Goal: Find specific page/section

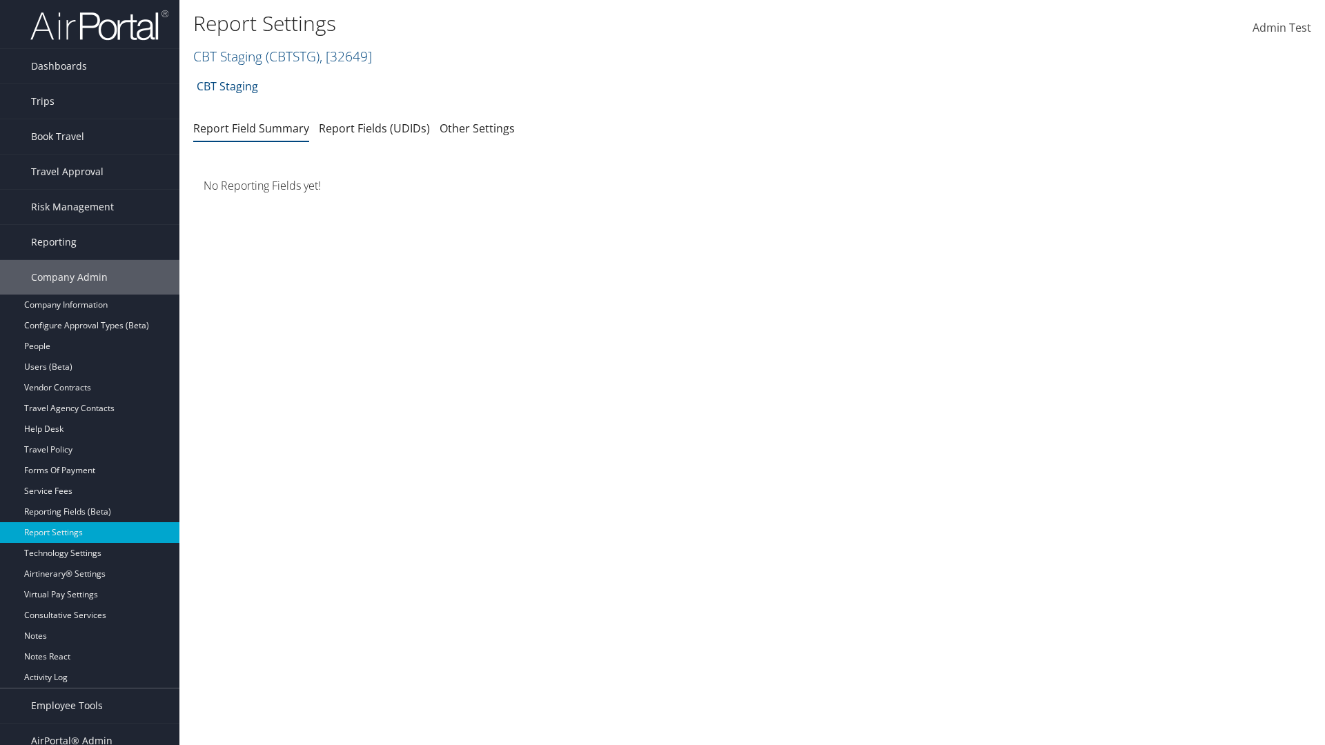
click at [228, 56] on link "CBT Staging ( CBTSTG ) , [ 32649 ]" at bounding box center [282, 56] width 179 height 19
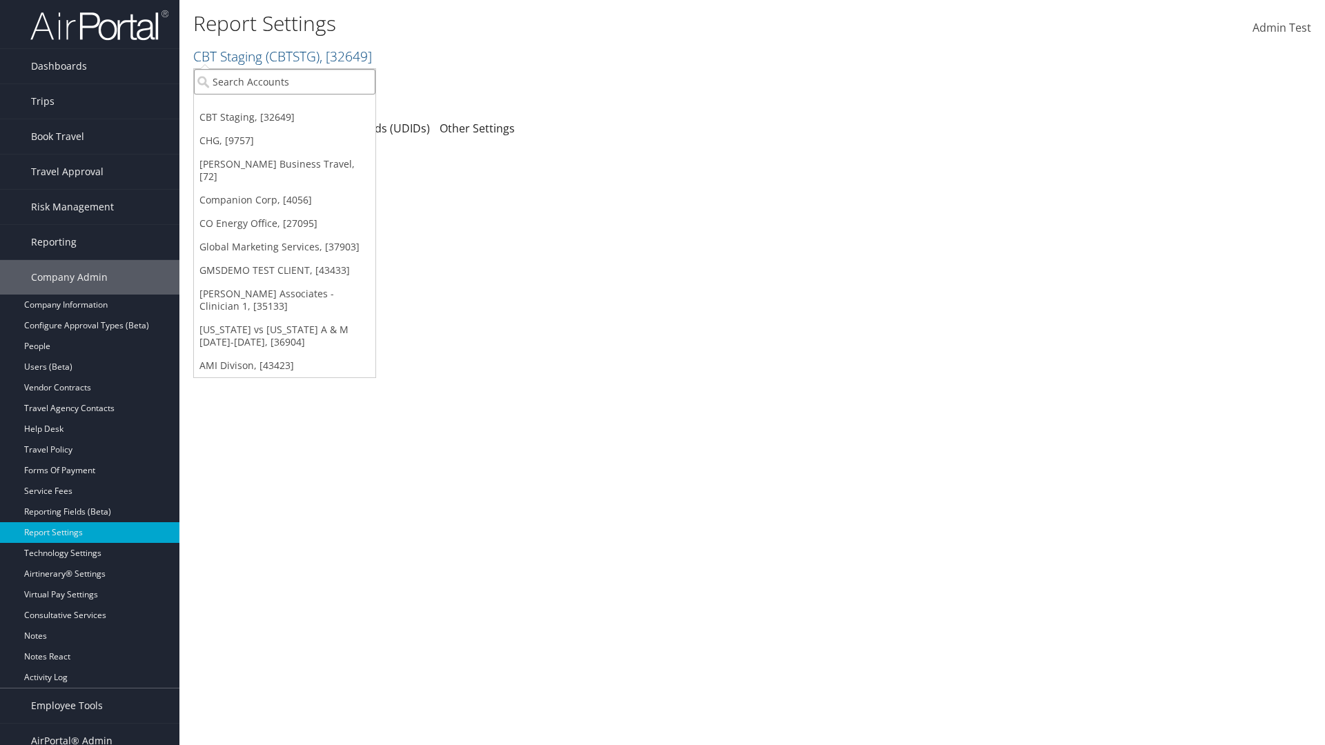
click at [284, 81] on input "search" at bounding box center [285, 82] width 182 height 26
type input "CBTSTG"
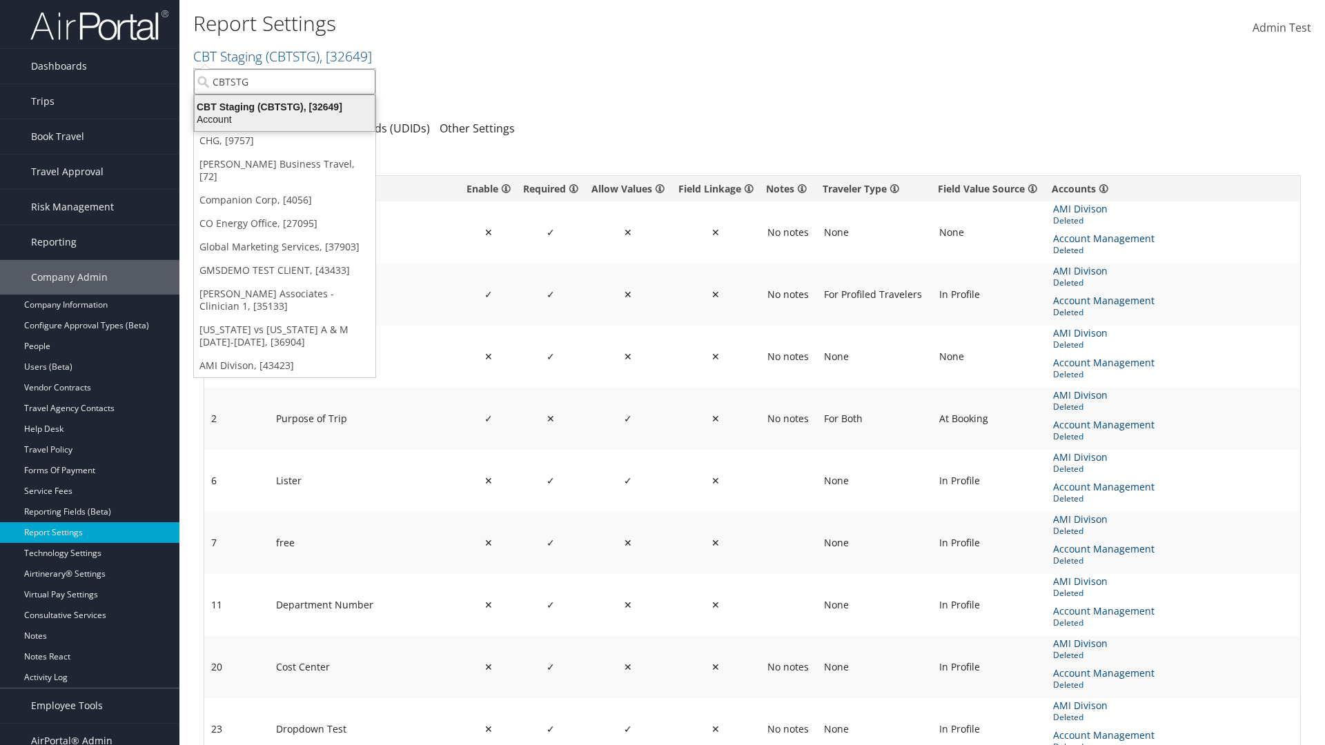
click at [284, 107] on div "CBT Staging (CBTSTG), [32649]" at bounding box center [284, 107] width 197 height 12
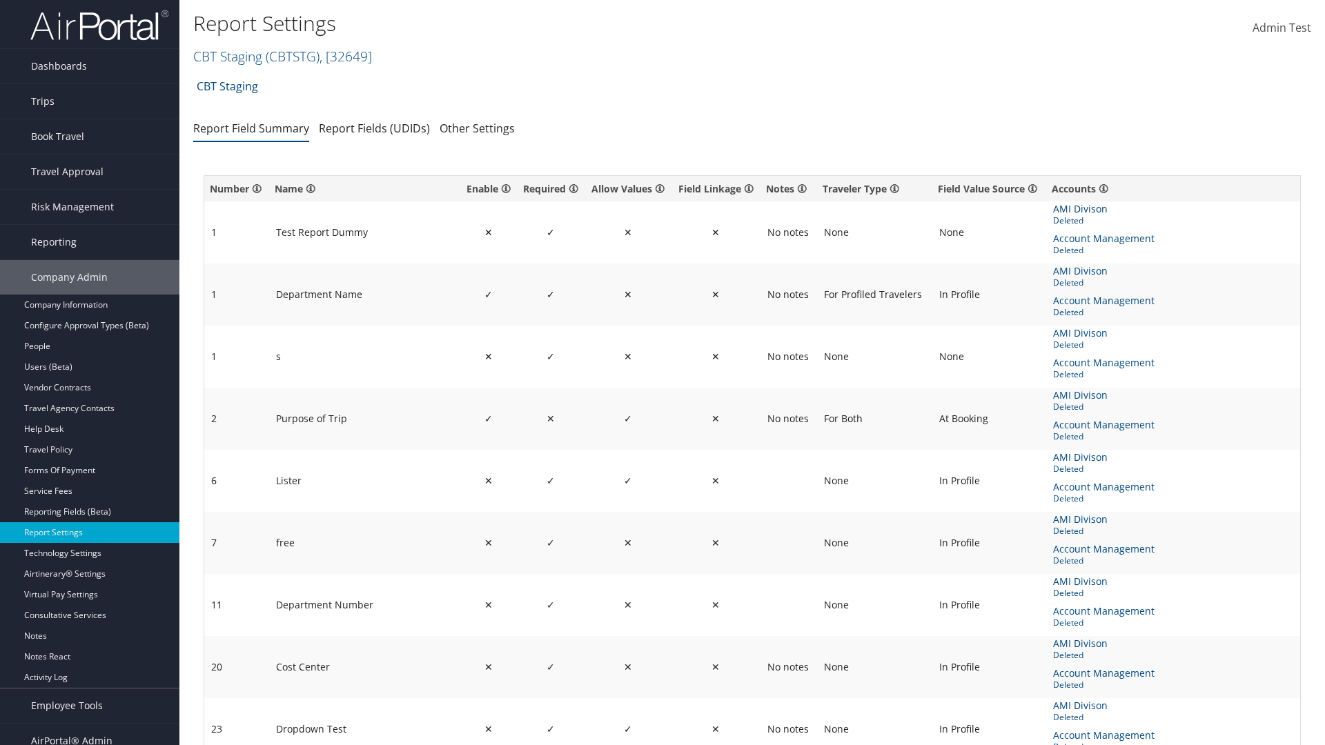
click at [1080, 209] on span "AMI Divison" at bounding box center [1081, 209] width 57 height 15
